Goal: Communication & Community: Answer question/provide support

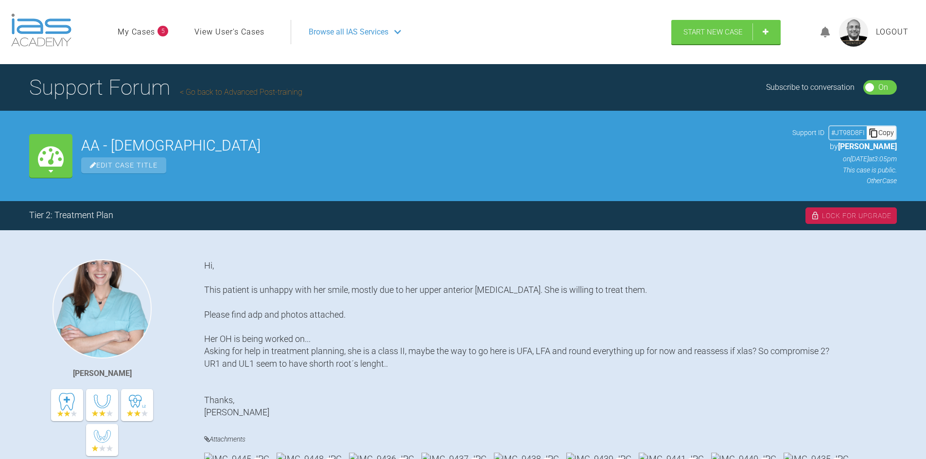
scroll to position [2687, 0]
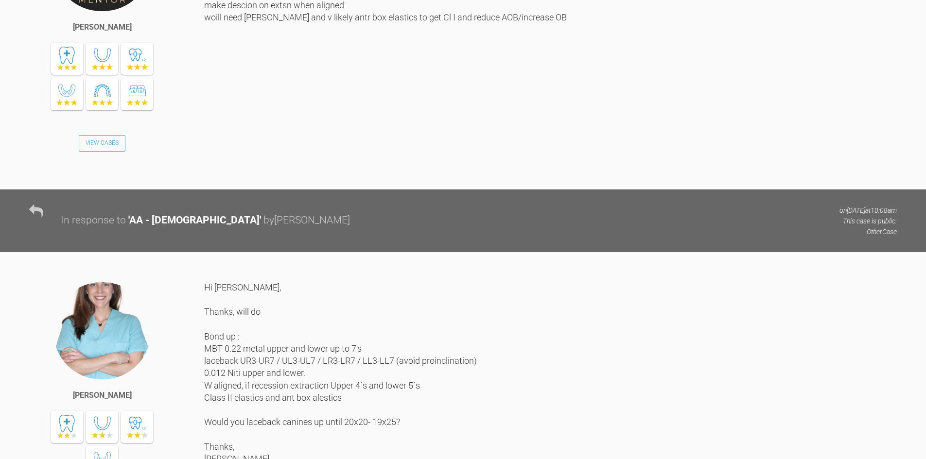
drag, startPoint x: 375, startPoint y: 244, endPoint x: 392, endPoint y: 217, distance: 32.3
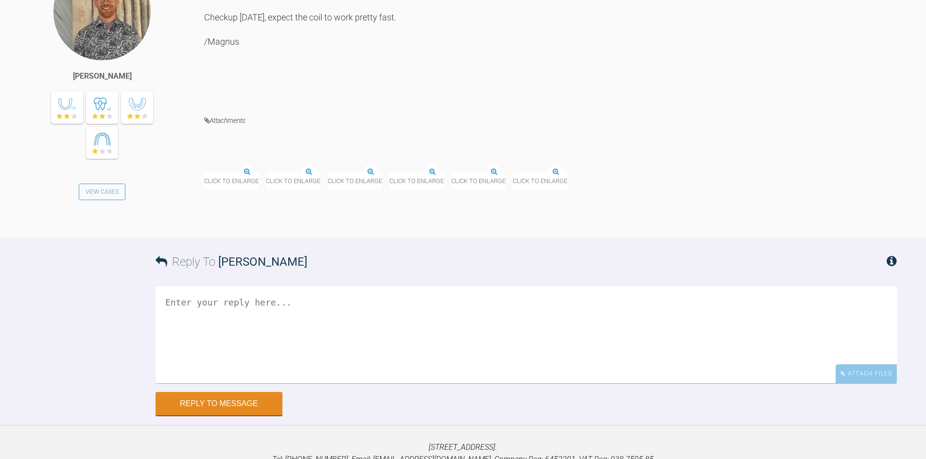
scroll to position [5470, 0]
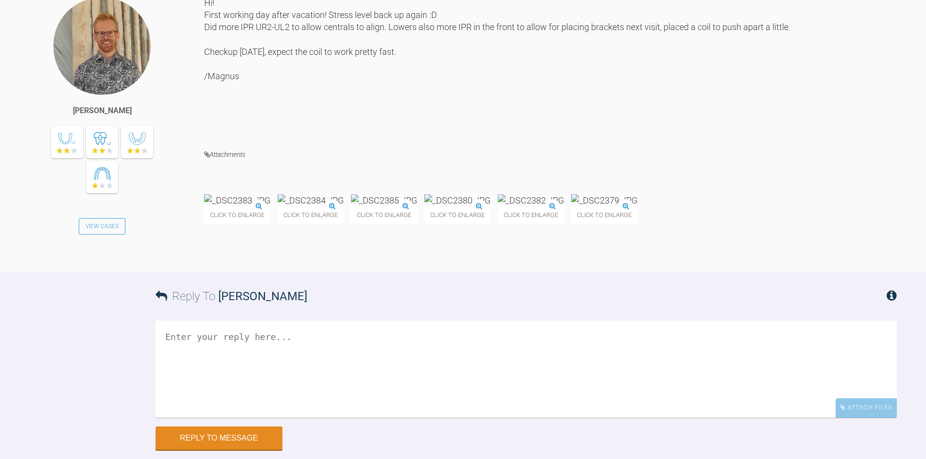
click at [298, 321] on textarea at bounding box center [526, 369] width 741 height 97
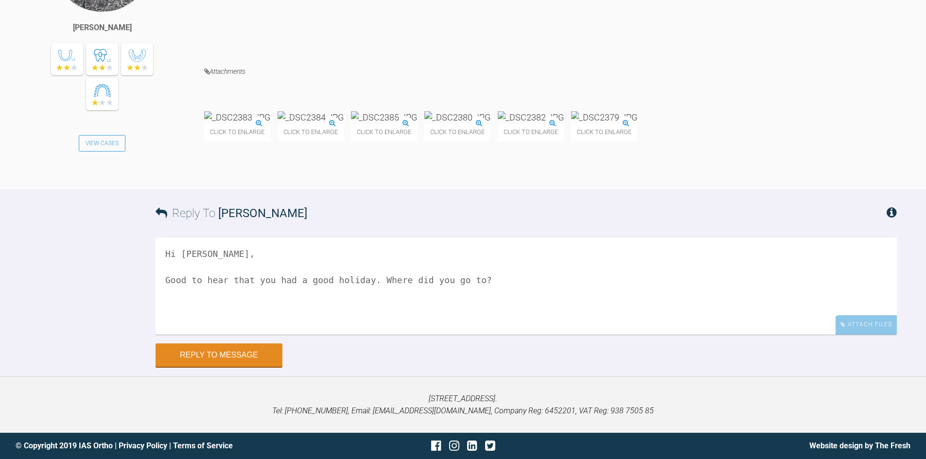
scroll to position [5765, 0]
type textarea "Hi Magnus, Good to hear that you had a good holiday. Where did you go to? Looki…"
click at [218, 346] on button "Reply to Message" at bounding box center [219, 356] width 127 height 23
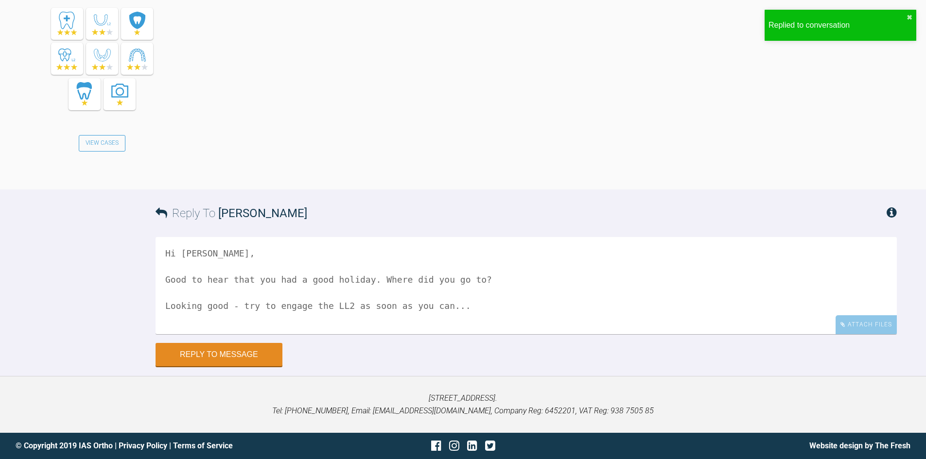
scroll to position [6136, 0]
